Goal: Task Accomplishment & Management: Use online tool/utility

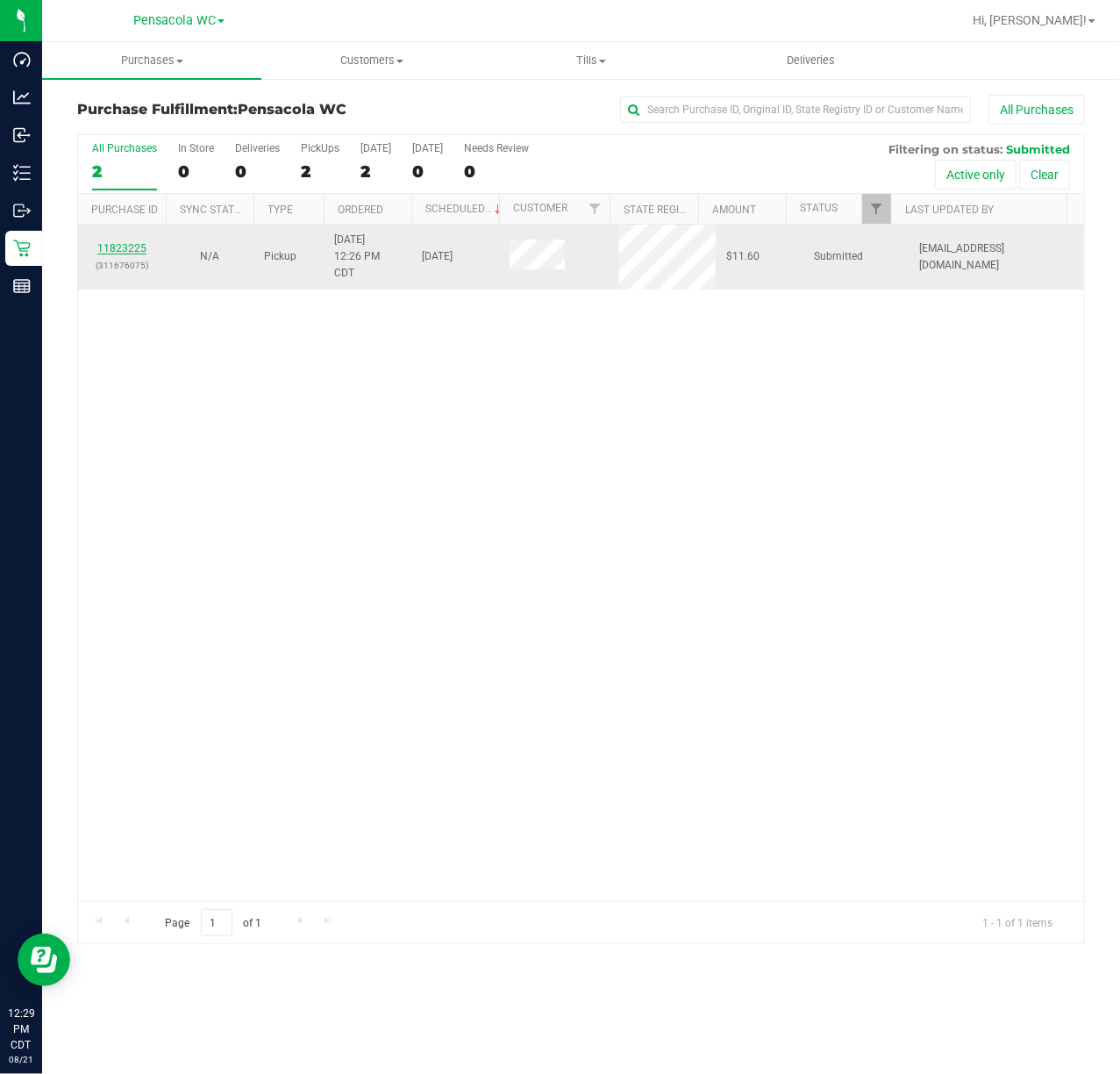
click at [112, 251] on link "11823225" at bounding box center [122, 248] width 49 height 12
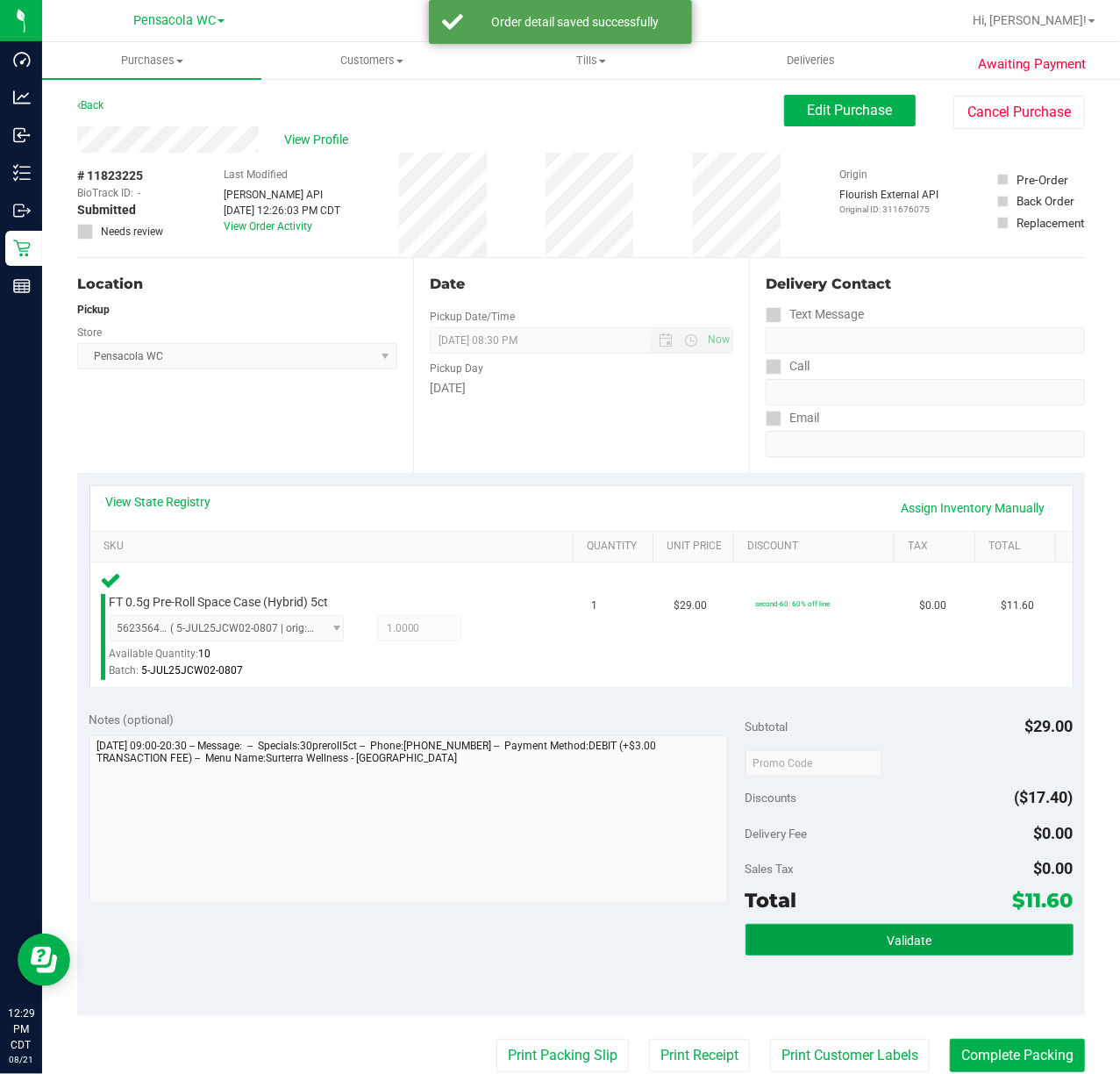
click at [913, 928] on button "Validate" at bounding box center [909, 940] width 328 height 32
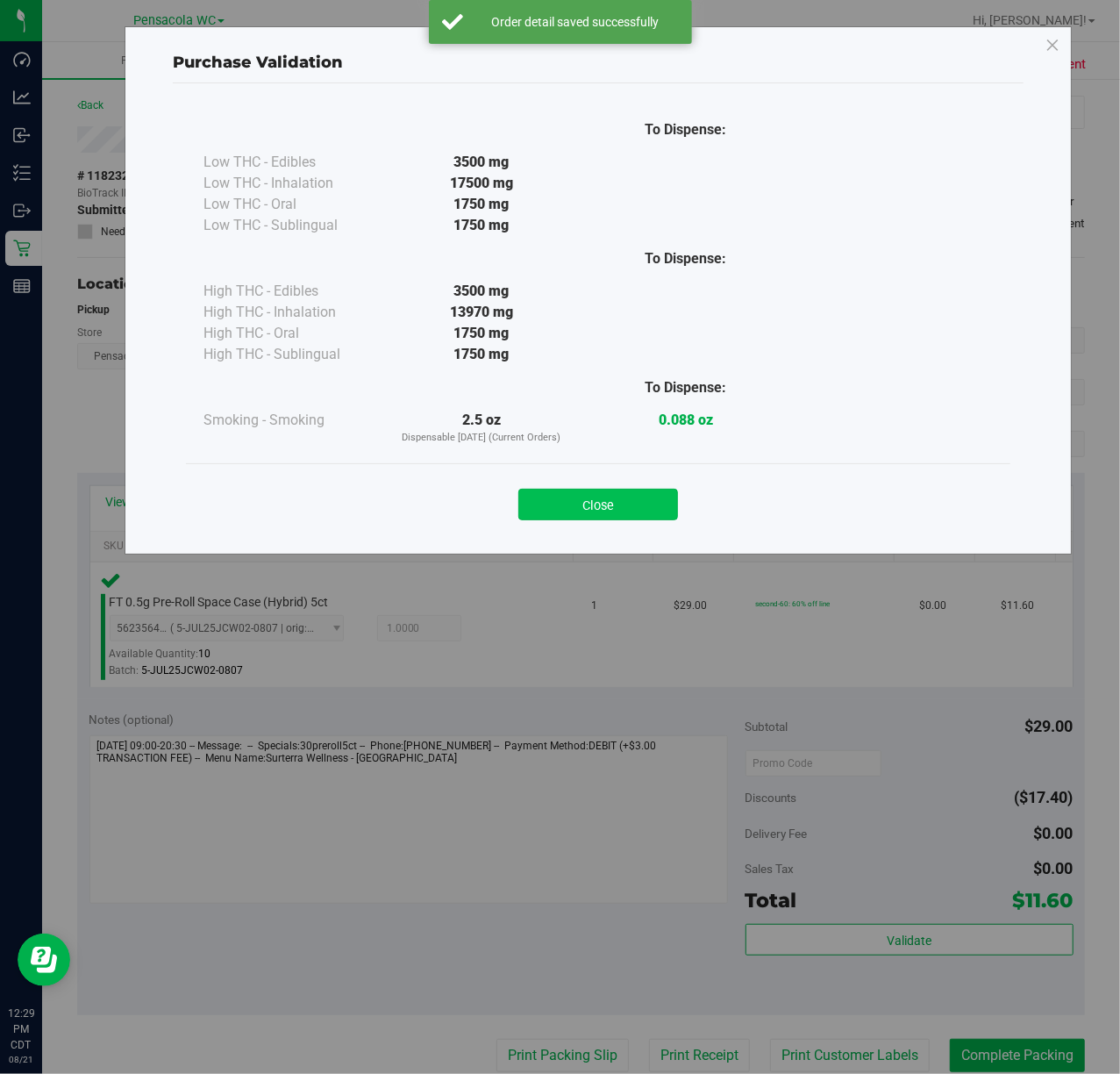
click at [587, 507] on button "Close" at bounding box center [598, 504] width 159 height 32
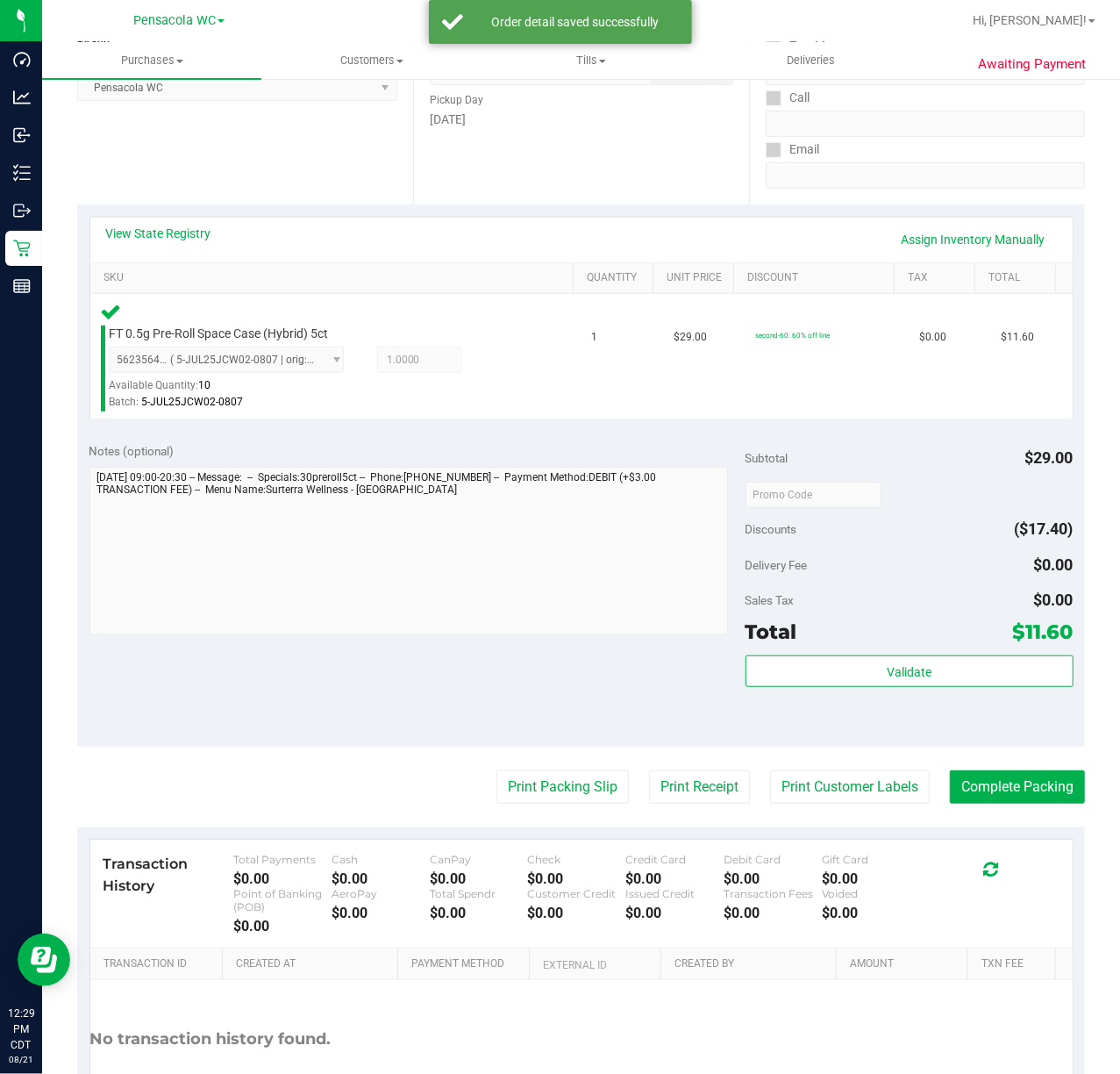
scroll to position [294, 0]
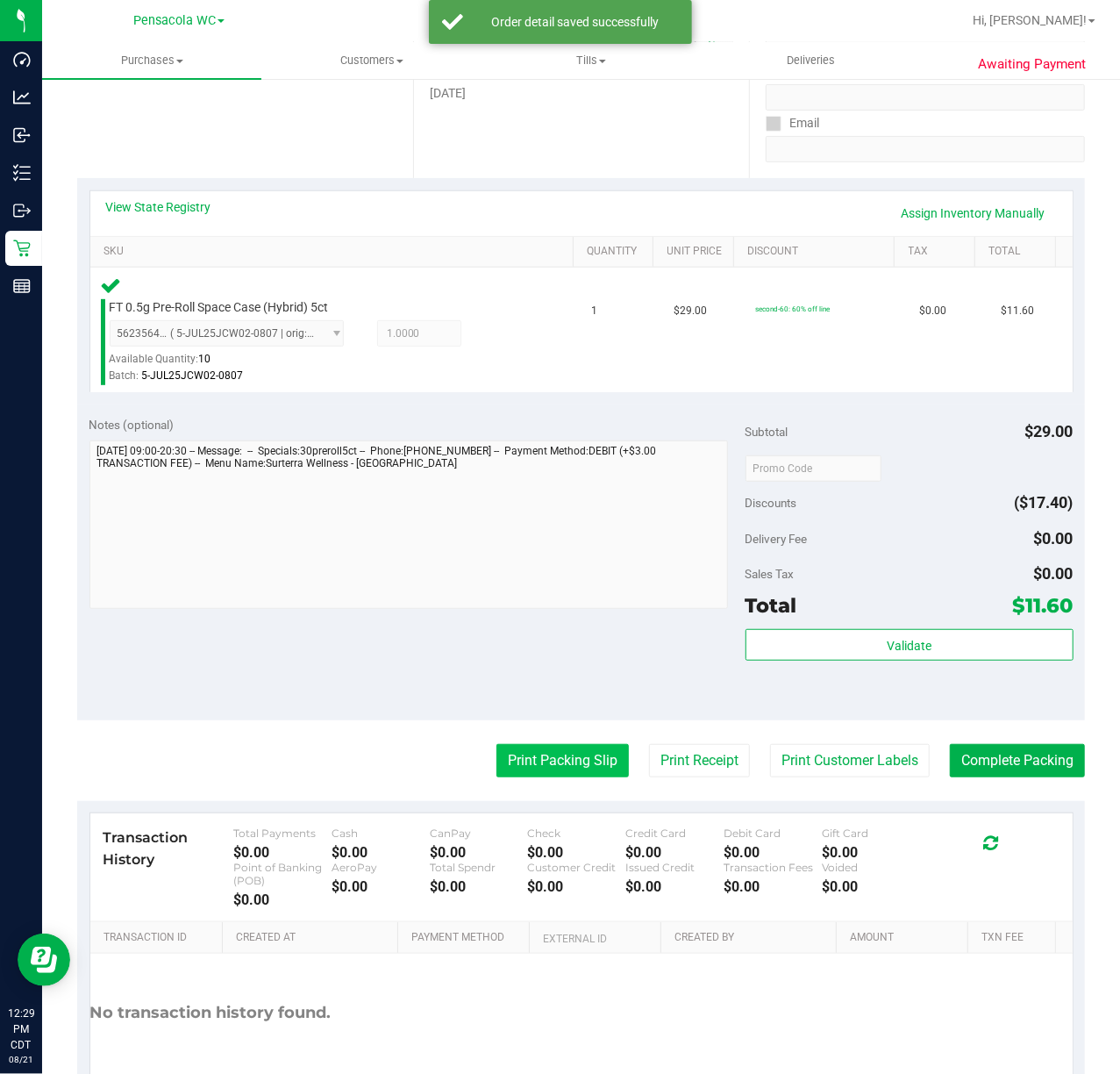
click at [583, 749] on button "Print Packing Slip" at bounding box center [562, 760] width 132 height 34
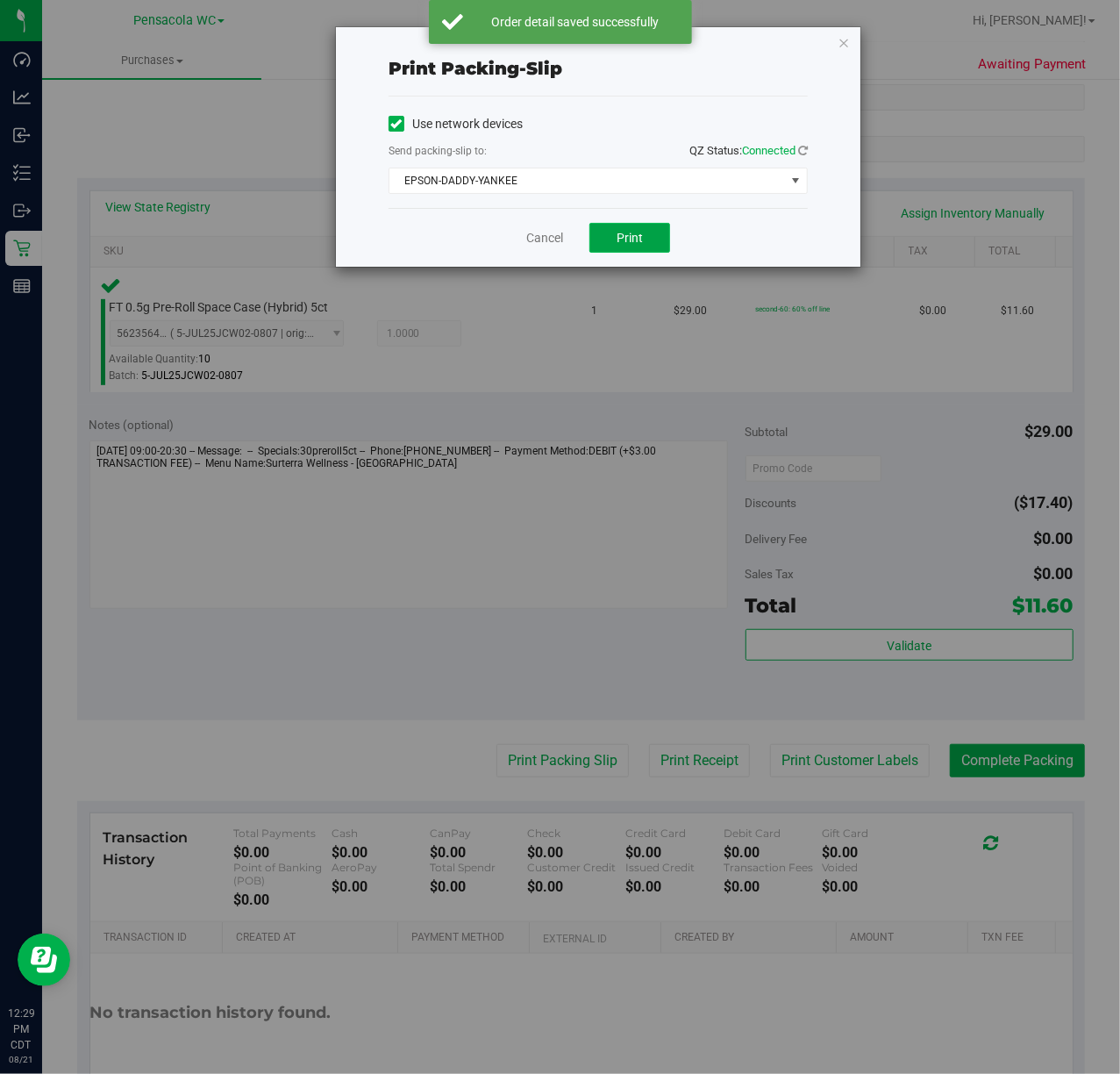
click at [628, 240] on span "Print" at bounding box center [630, 237] width 26 height 14
click at [534, 237] on link "Cancel" at bounding box center [545, 238] width 36 height 18
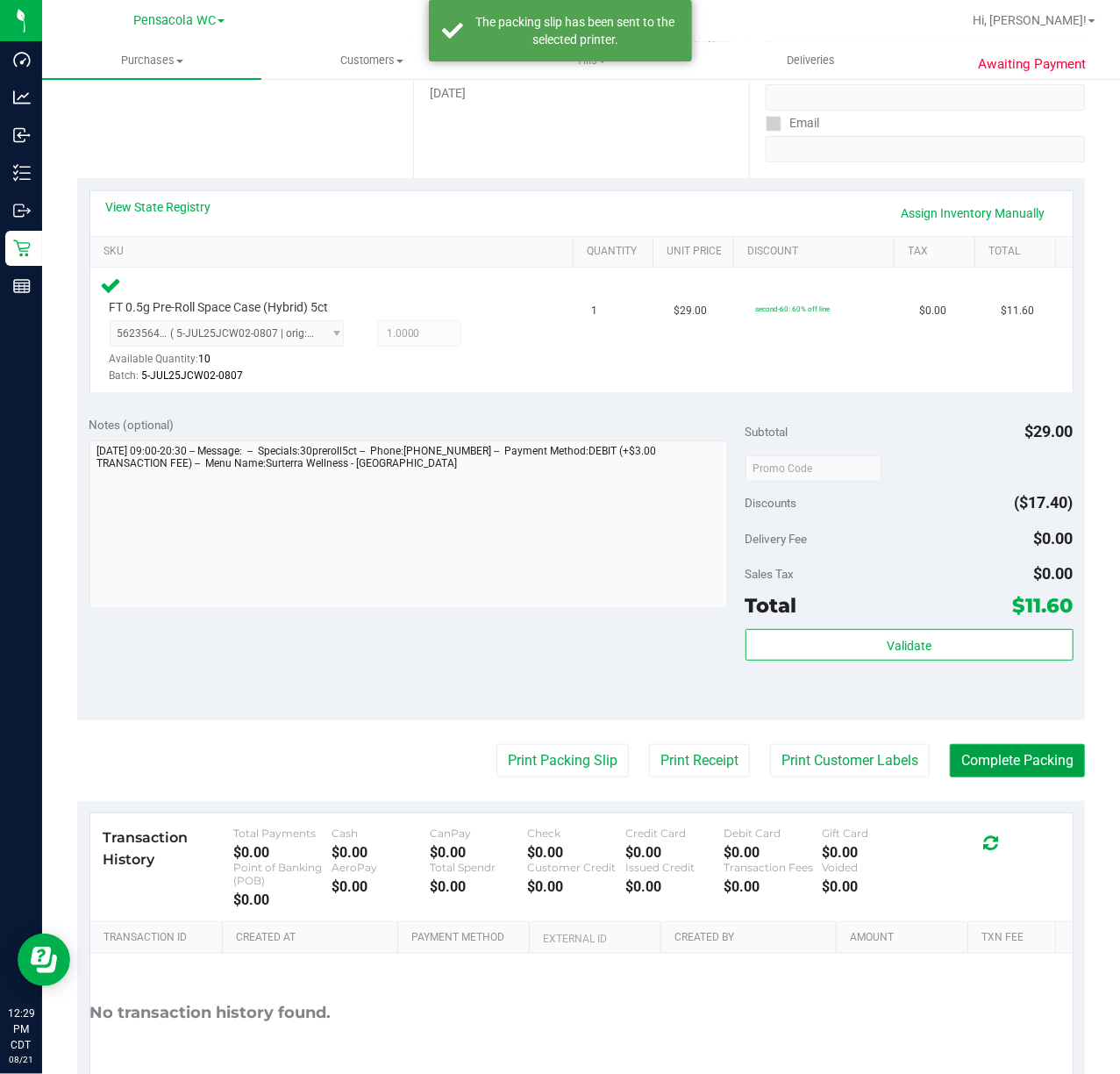
click at [988, 762] on button "Complete Packing" at bounding box center [1018, 760] width 135 height 34
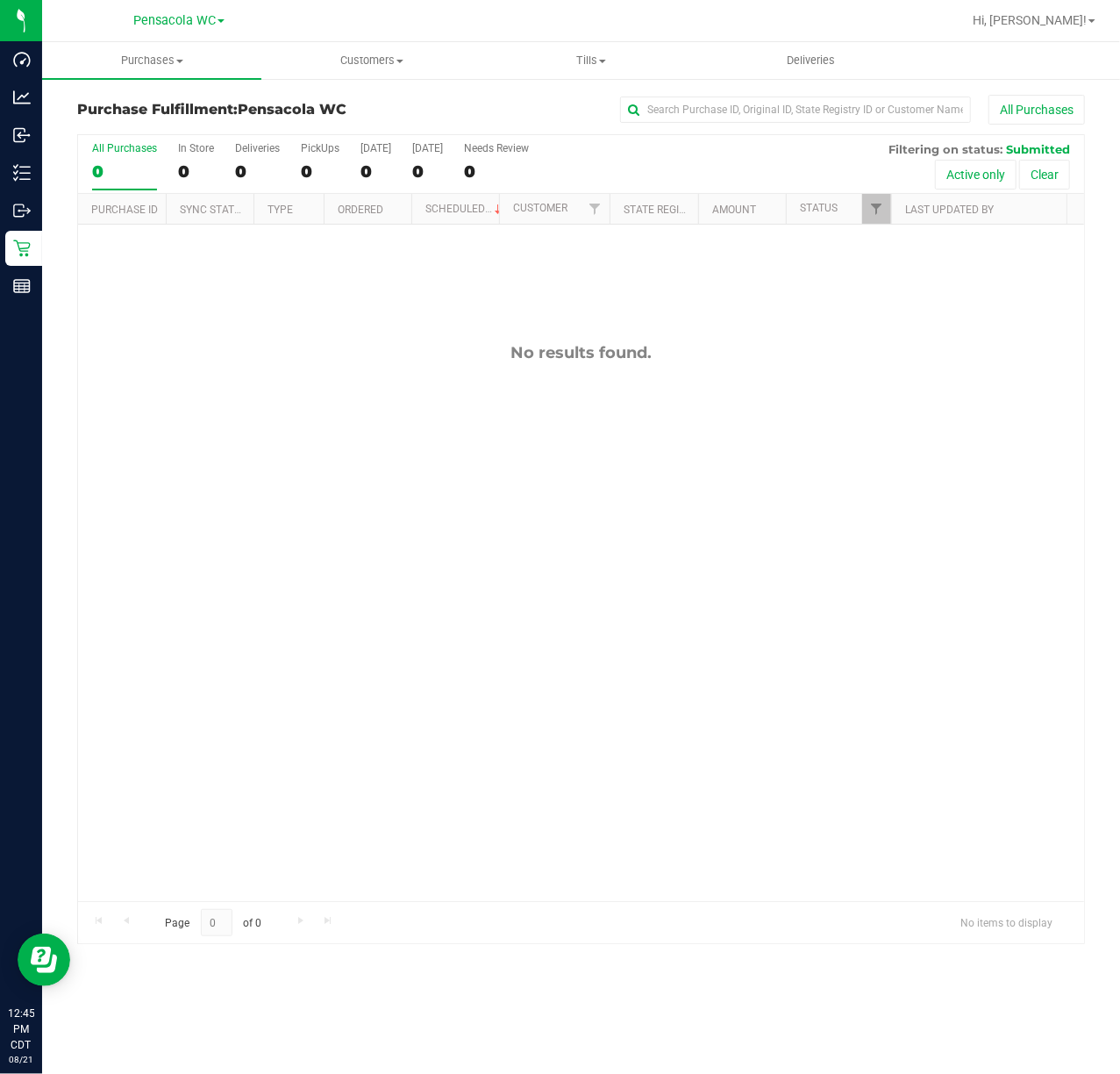
click at [495, 662] on div "No results found." at bounding box center [581, 622] width 1006 height 795
